Goal: Communication & Community: Ask a question

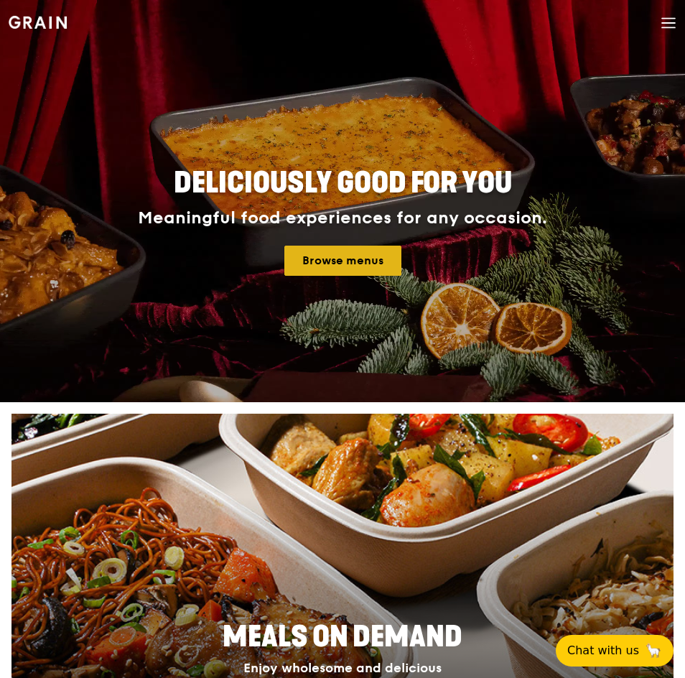
click at [372, 260] on link "Browse menus" at bounding box center [342, 260] width 117 height 30
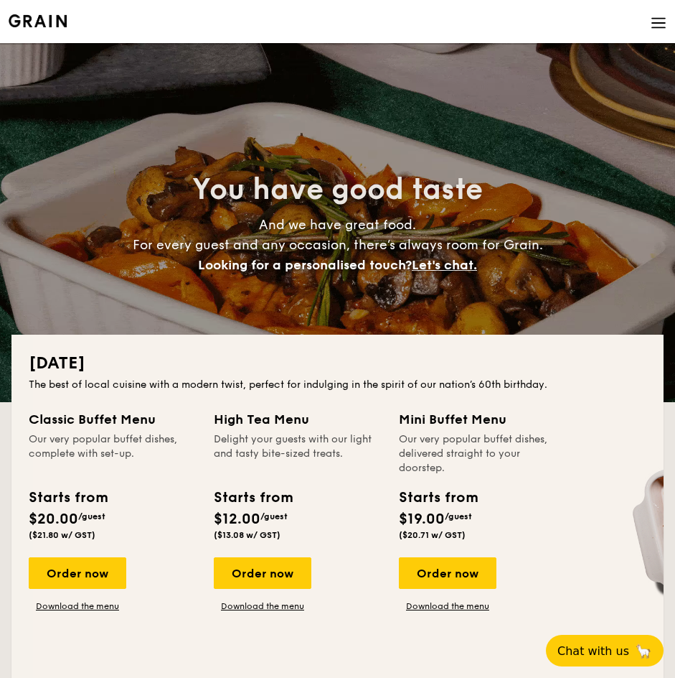
click at [660, 23] on img at bounding box center [659, 23] width 16 height 16
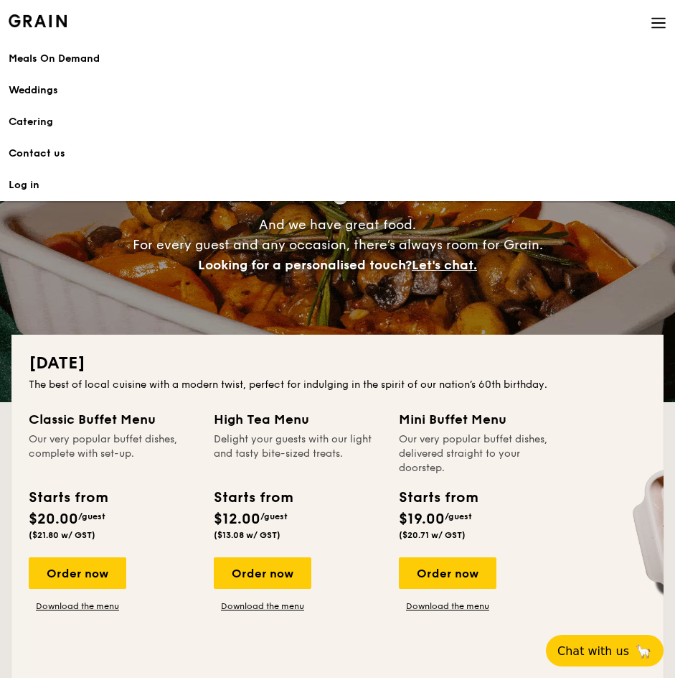
click at [53, 150] on link "Contact us" at bounding box center [338, 154] width 658 height 32
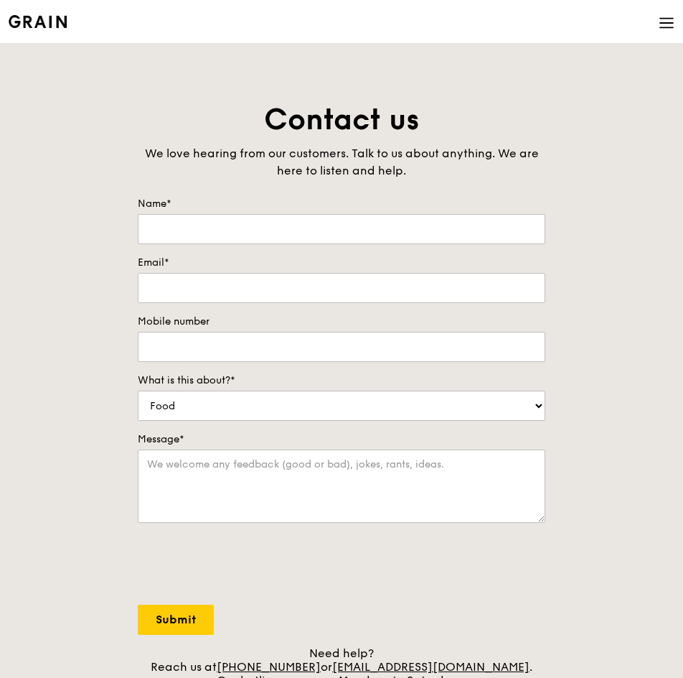
click at [660, 25] on icon at bounding box center [667, 23] width 16 height 16
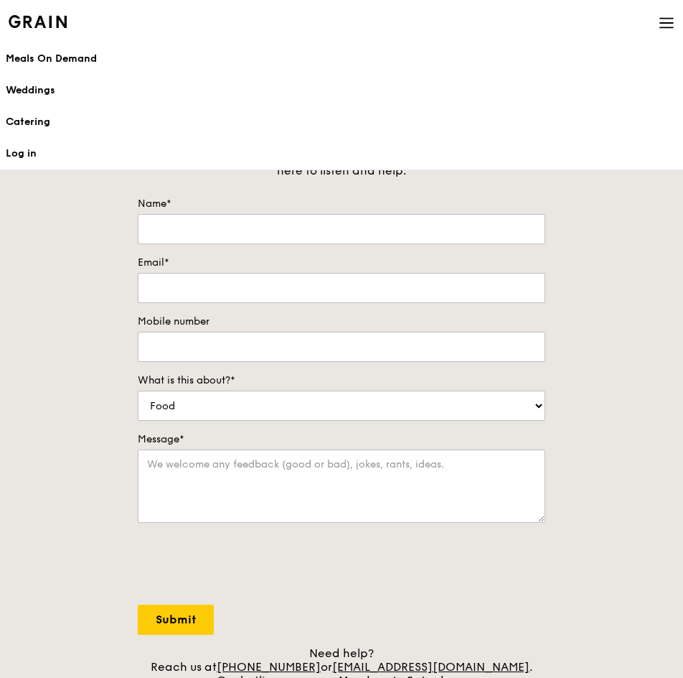
click at [664, 403] on div "Contact us We love hearing from our customers. Talk to us about anything. We ar…" at bounding box center [341, 400] width 683 height 600
click at [98, 198] on div "Contact us We love hearing from our customers. Talk to us about anything. We ar…" at bounding box center [341, 400] width 683 height 600
click at [208, 474] on textarea "Message*" at bounding box center [342, 485] width 408 height 73
paste textarea "Dear Grain, My department at [GEOGRAPHIC_DATA] is looking to purchase individua…"
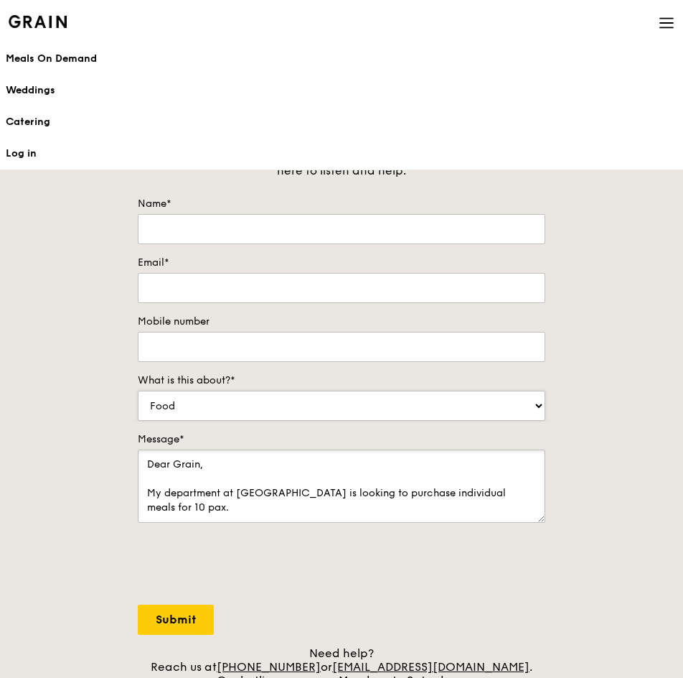
type textarea "Dear Grain, My department at [GEOGRAPHIC_DATA] is looking to purchase individua…"
click at [314, 402] on select "Food Service Billing/Payment Catering Others" at bounding box center [342, 405] width 408 height 30
click at [278, 403] on select "Food Service Billing/Payment Catering Others" at bounding box center [342, 405] width 408 height 30
click at [534, 401] on select "Food Service Billing/Payment Catering Others" at bounding box center [342, 405] width 408 height 30
click at [138, 390] on select "Food Service Billing/Payment Catering Others" at bounding box center [342, 405] width 408 height 30
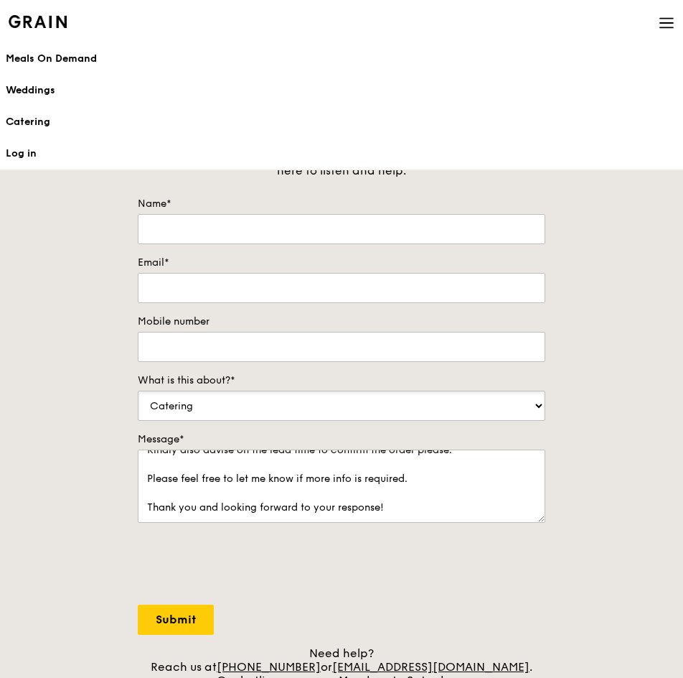
scroll to position [129, 0]
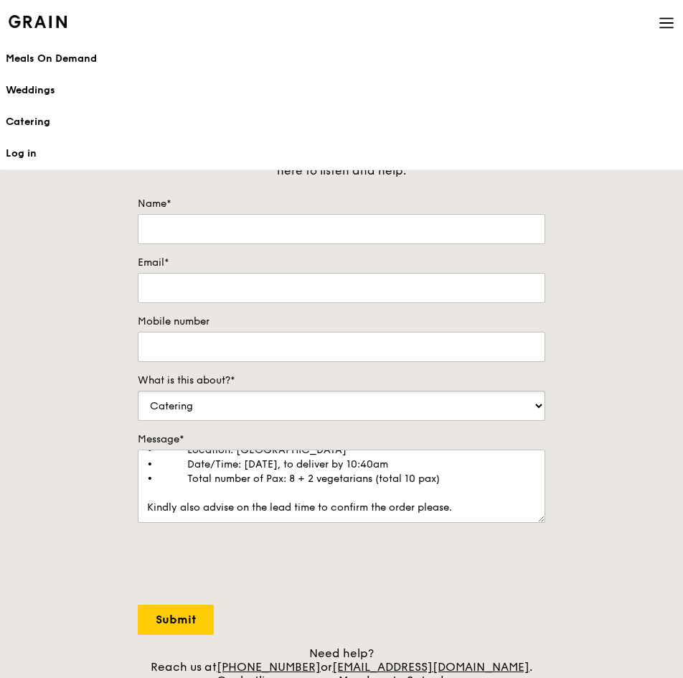
click at [398, 408] on select "Food Service Billing/Payment Catering Others" at bounding box center [342, 405] width 408 height 30
click at [400, 400] on select "Food Service Billing/Payment Catering Others" at bounding box center [342, 405] width 408 height 30
click at [138, 390] on select "Food Service Billing/Payment Catering Others" at bounding box center [342, 405] width 408 height 30
click at [363, 410] on select "Food Service Billing/Payment Catering Others" at bounding box center [342, 405] width 408 height 30
select select "Catering"
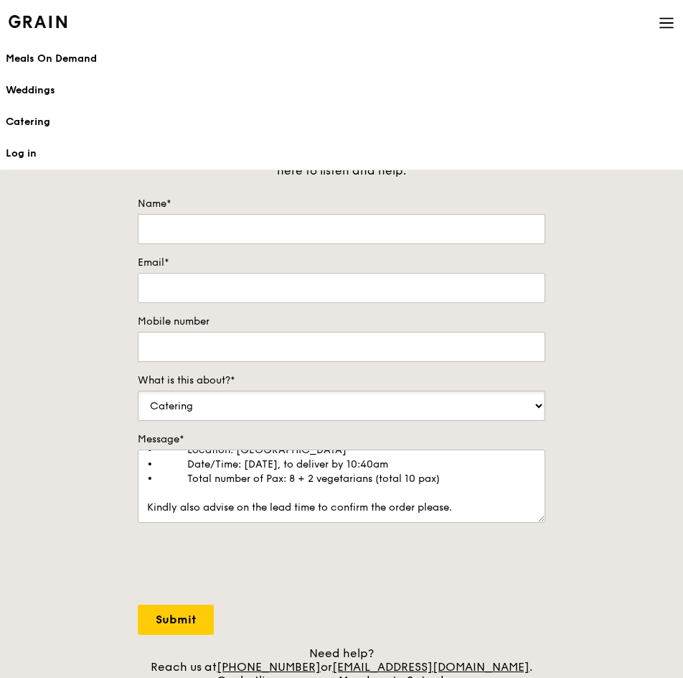
click at [138, 390] on select "Food Service Billing/Payment Catering Others" at bounding box center [342, 405] width 408 height 30
click at [280, 354] on input "Mobile number" at bounding box center [342, 347] width 408 height 30
type input "9"
type input "91726886"
click at [167, 224] on input "Name*" at bounding box center [342, 229] width 408 height 30
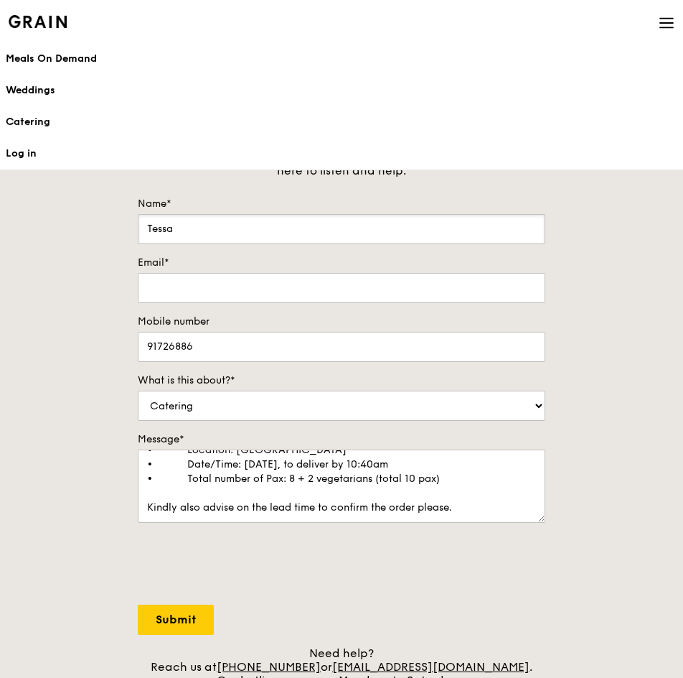
type input "Tessa"
click at [212, 281] on input "Email*" at bounding box center [342, 288] width 408 height 30
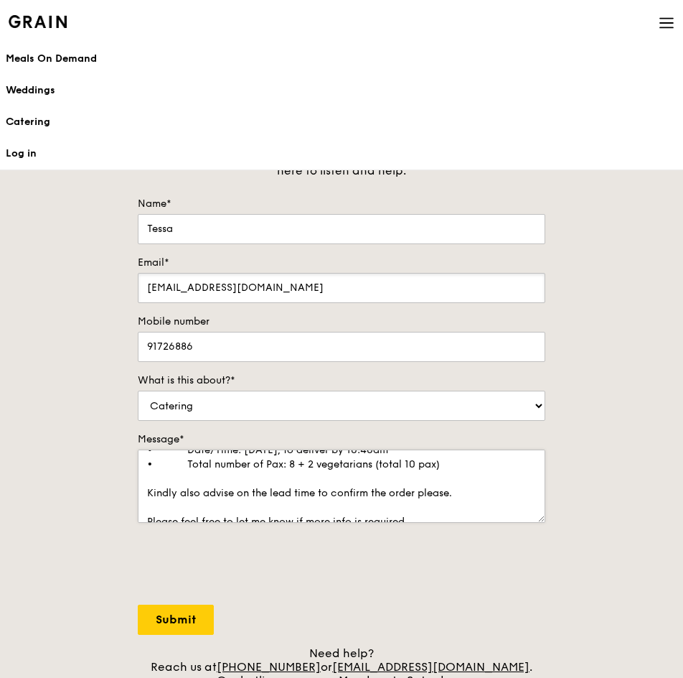
scroll to position [201, 0]
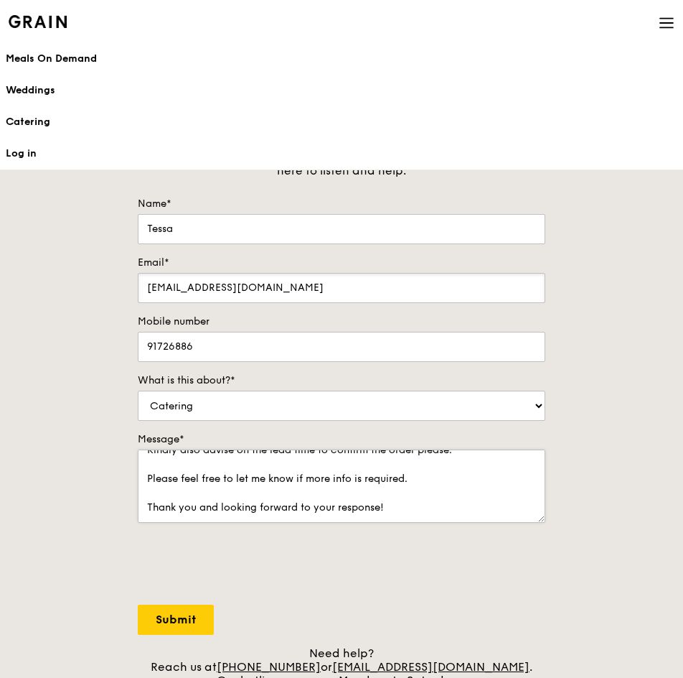
type input "tessa.leesm@ntu.edu.sg"
click at [287, 510] on textarea "Dear Grain, My department at NTU is looking to purchase individual meals for 10…" at bounding box center [342, 485] width 408 height 73
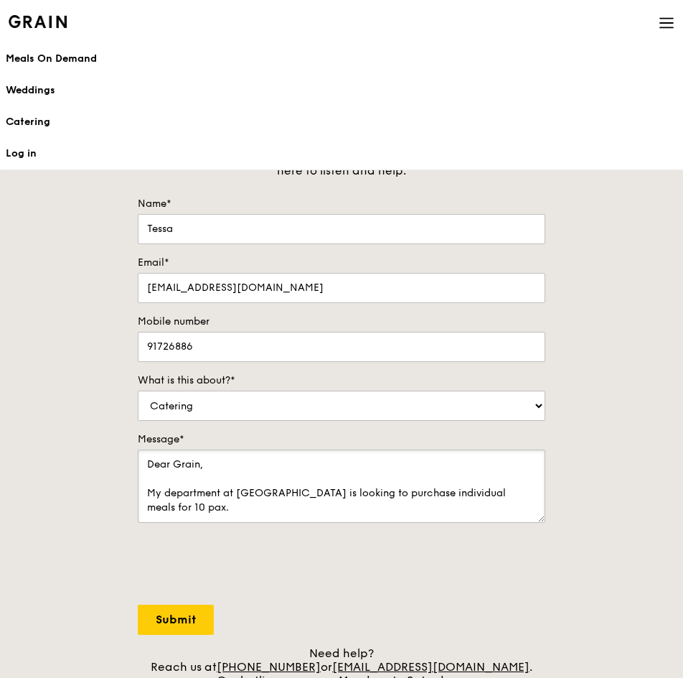
type textarea "Dear Grain, My department at NTU is looking to purchase individual meals for 10…"
click at [179, 615] on input "Submit" at bounding box center [176, 619] width 76 height 30
select select "Food"
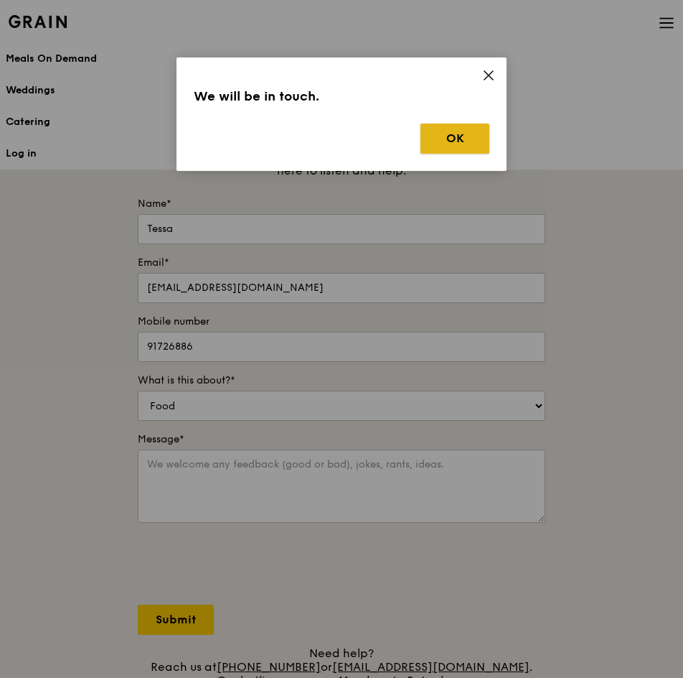
click at [471, 147] on button "OK" at bounding box center [455, 138] width 69 height 30
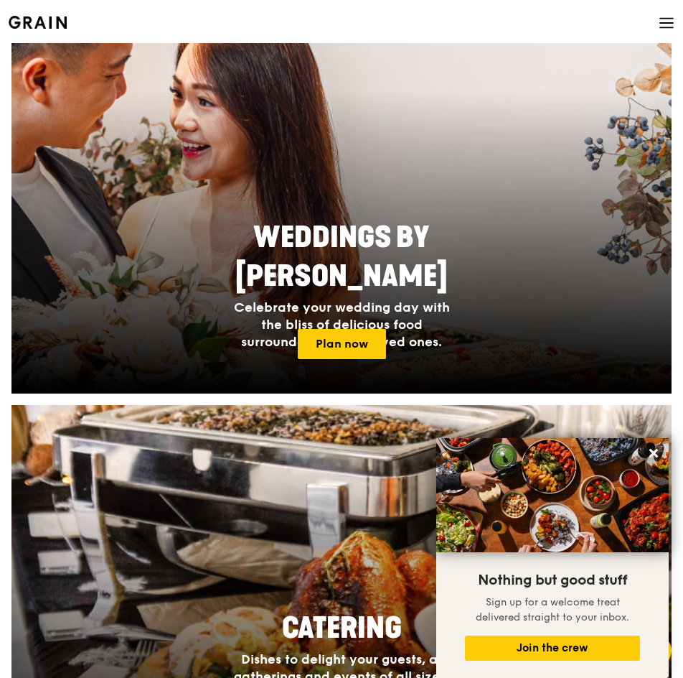
click at [660, 19] on icon at bounding box center [666, 19] width 13 height 0
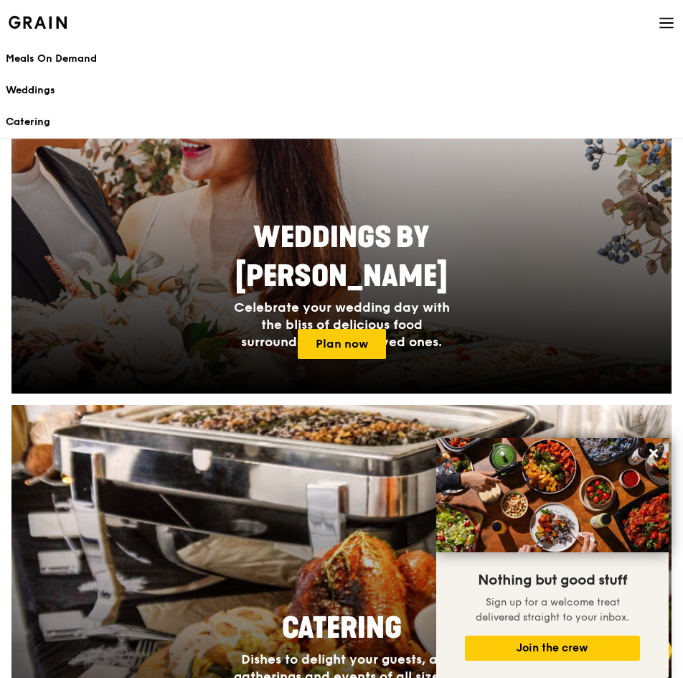
click at [30, 123] on div "Catering" at bounding box center [342, 122] width 672 height 14
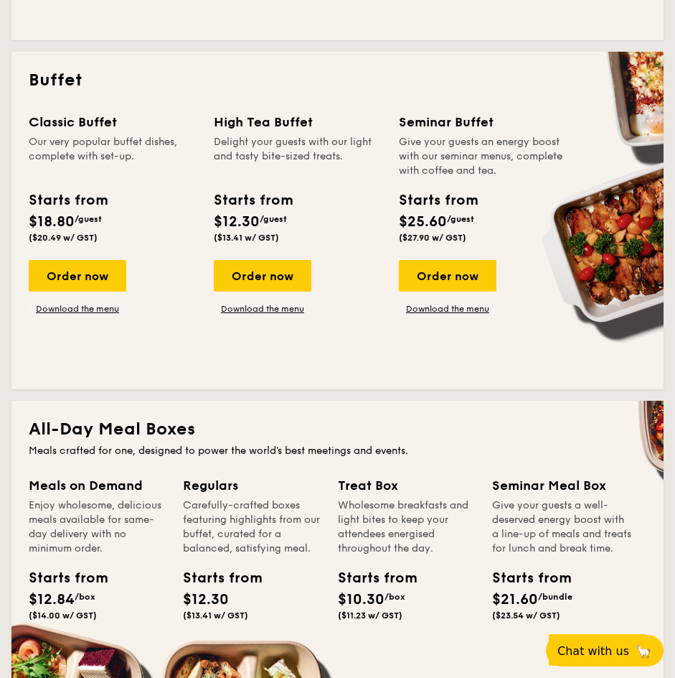
scroll to position [789, 0]
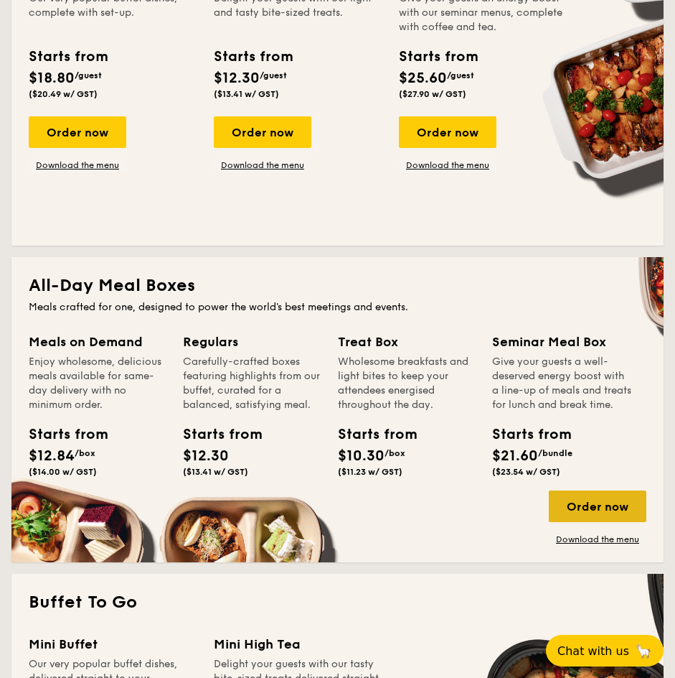
click at [601, 512] on div "Order now" at bounding box center [598, 506] width 98 height 32
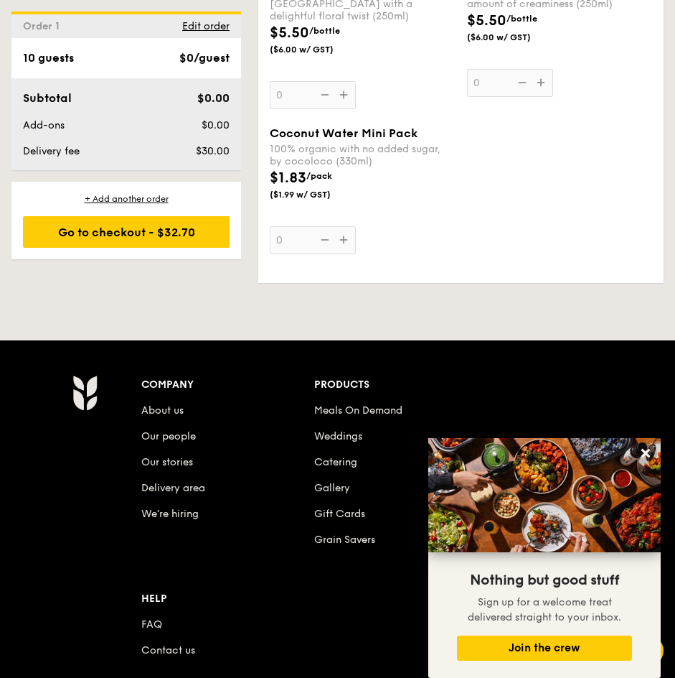
scroll to position [3472, 0]
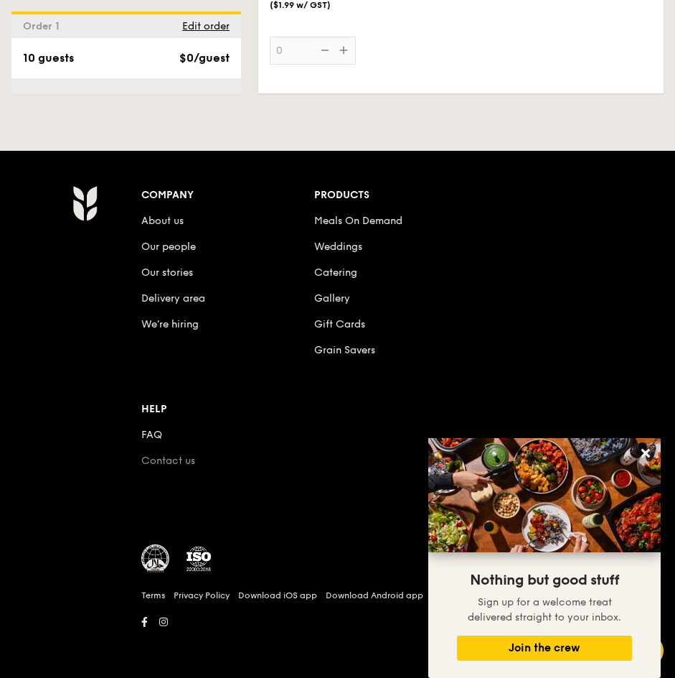
click at [194, 459] on link "Contact us" at bounding box center [168, 460] width 54 height 12
